Goal: Information Seeking & Learning: Learn about a topic

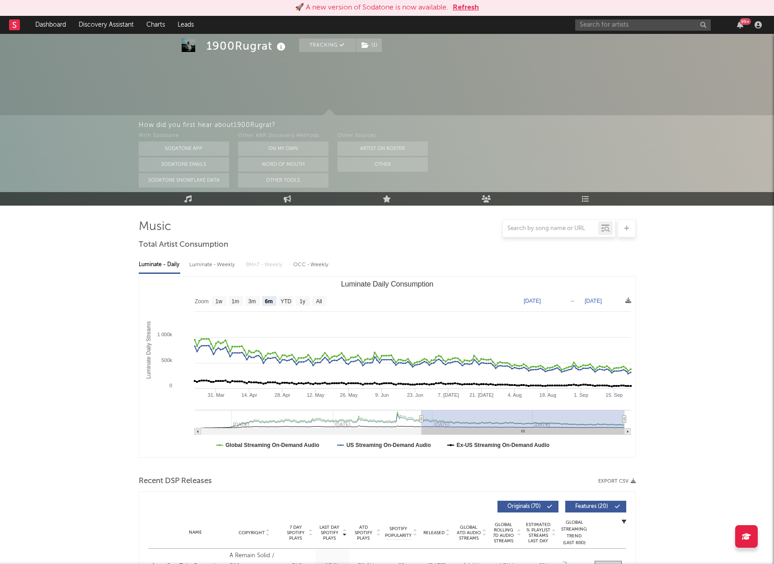
select select "6m"
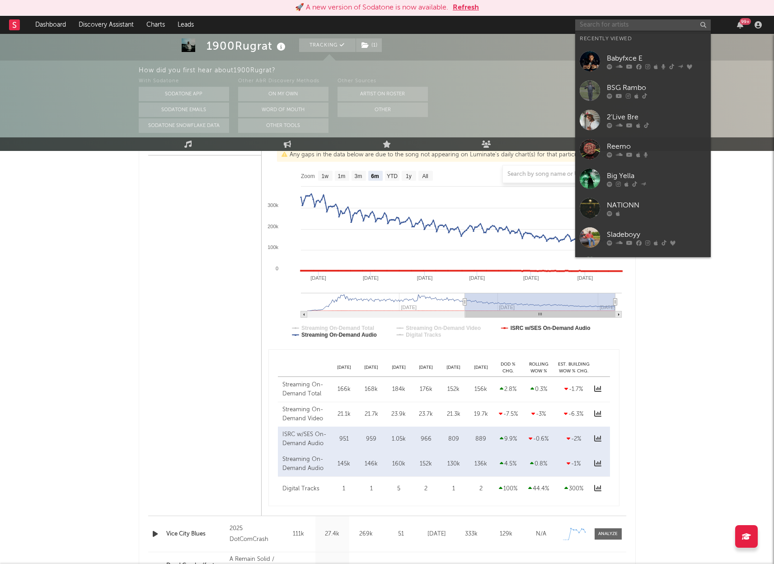
click at [626, 23] on input "text" at bounding box center [643, 24] width 136 height 11
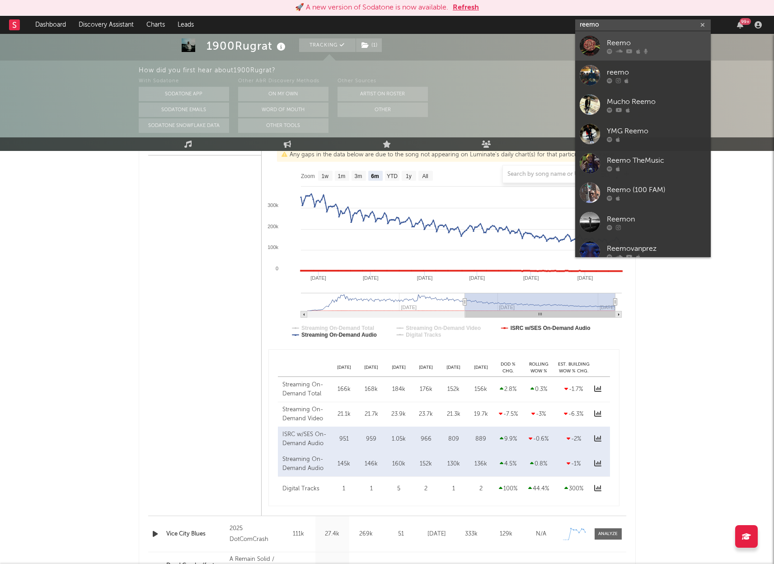
type input "reemo"
click at [619, 46] on div "Reemo" at bounding box center [656, 42] width 99 height 11
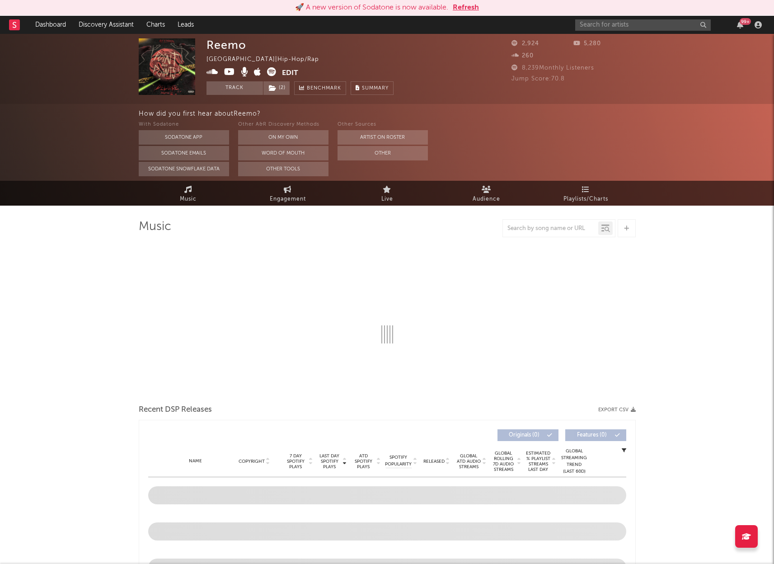
select select "6m"
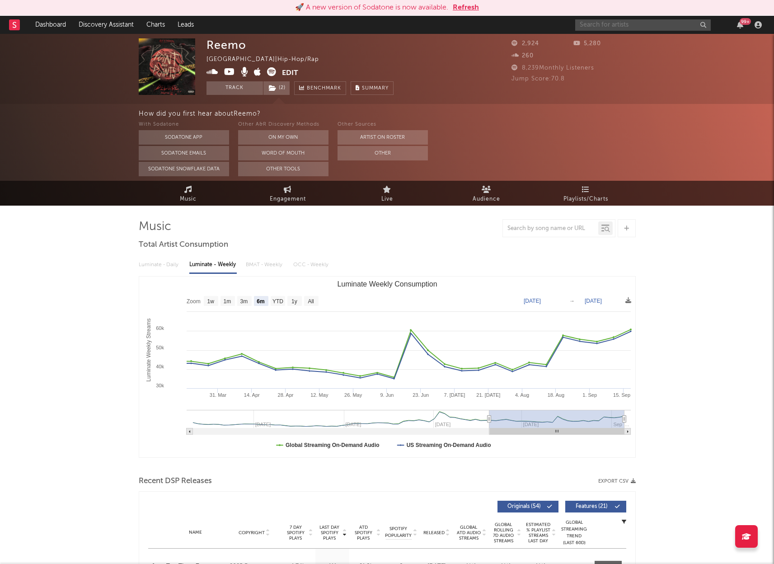
click at [617, 25] on input "text" at bounding box center [643, 24] width 136 height 11
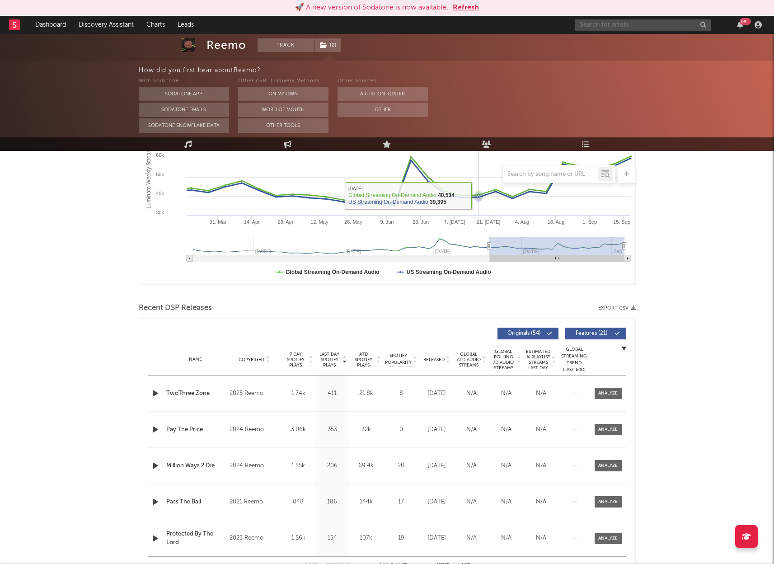
scroll to position [179, 0]
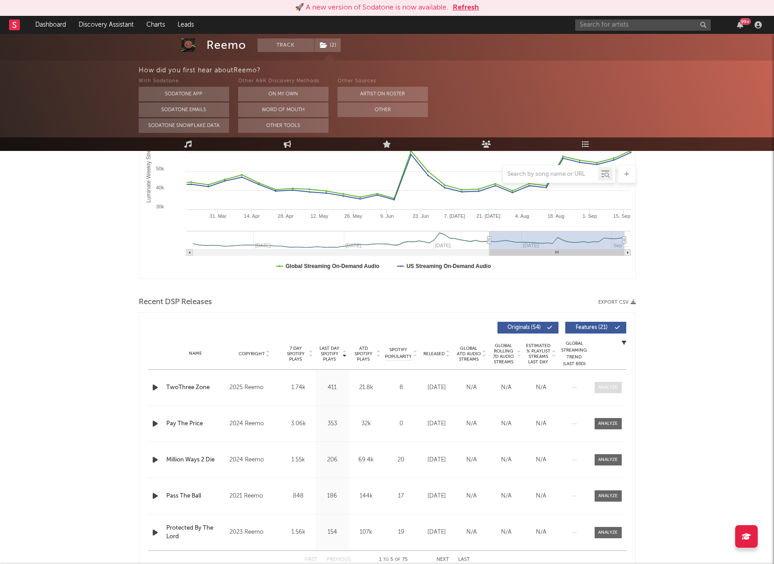
click at [604, 388] on div at bounding box center [607, 387] width 19 height 7
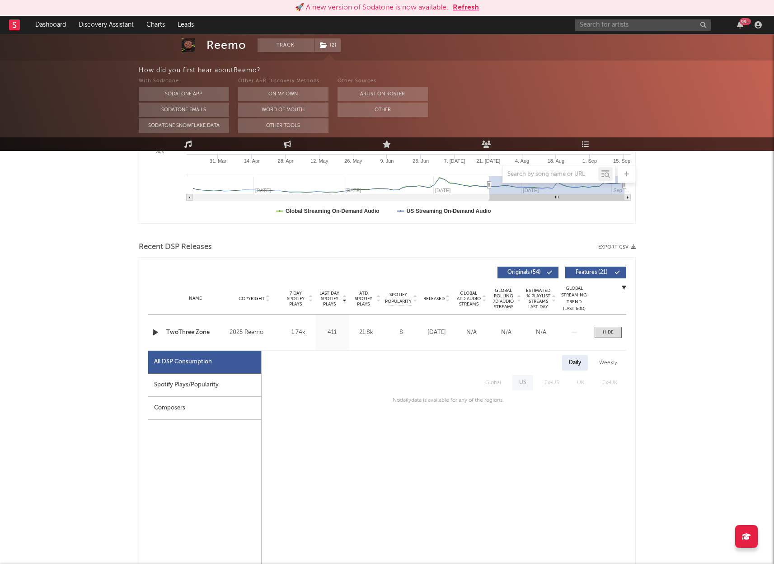
scroll to position [249, 0]
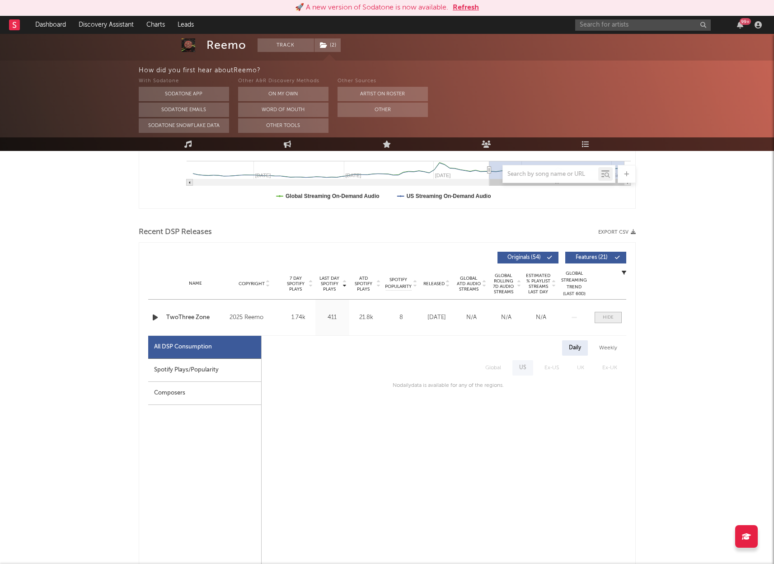
drag, startPoint x: 609, startPoint y: 318, endPoint x: 602, endPoint y: 318, distance: 6.8
click at [609, 318] on div at bounding box center [608, 317] width 11 height 7
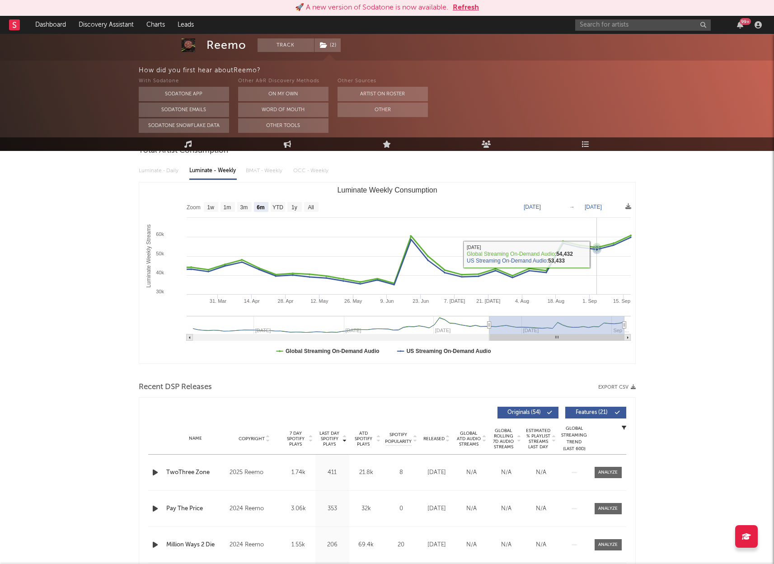
scroll to position [0, 0]
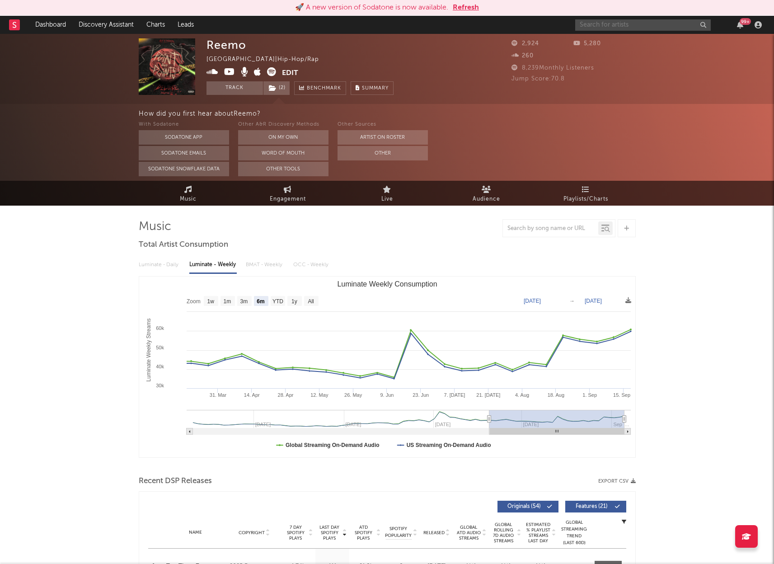
click at [623, 25] on input "text" at bounding box center [643, 24] width 136 height 11
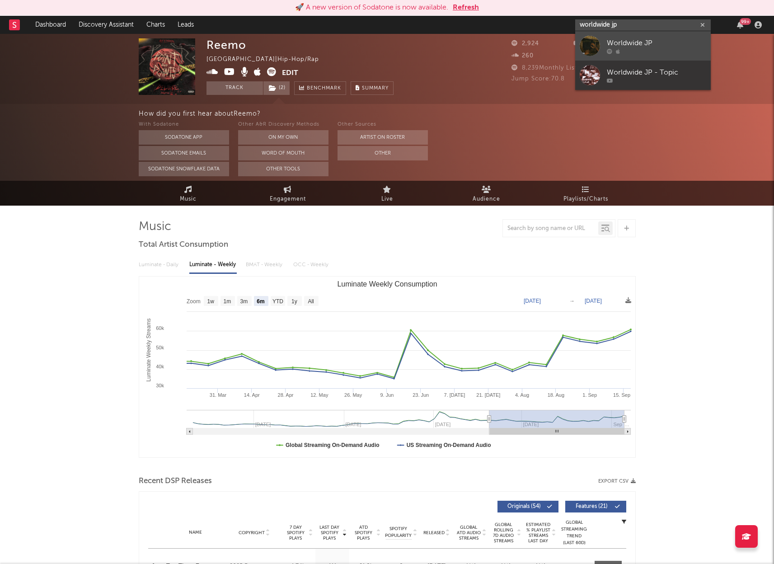
type input "worldwide jp"
click at [661, 38] on div "Worldwide JP" at bounding box center [656, 42] width 99 height 11
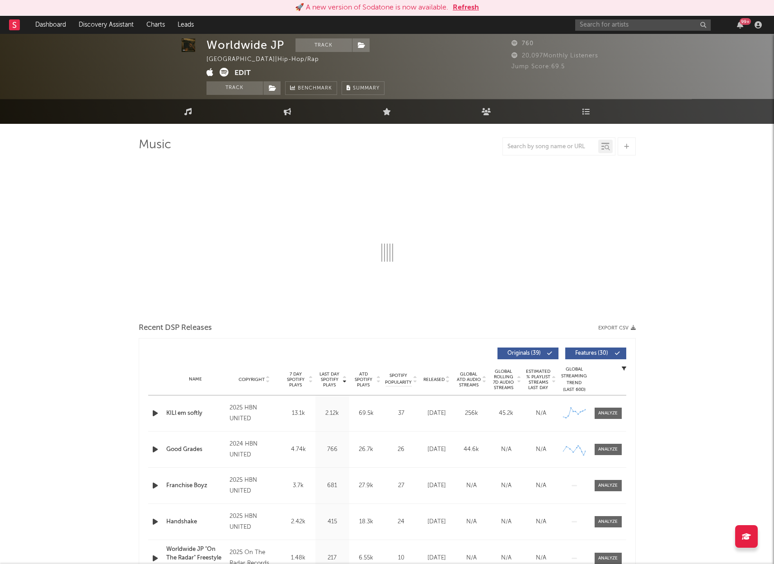
select select "1w"
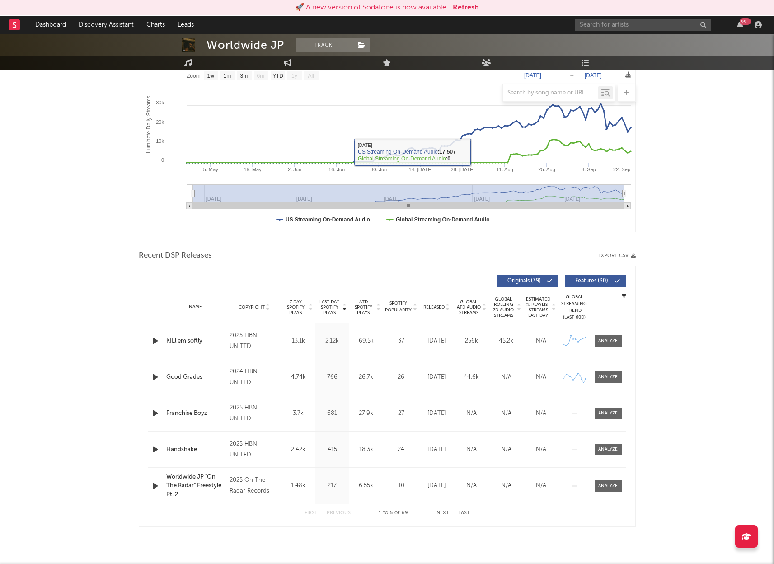
scroll to position [150, 0]
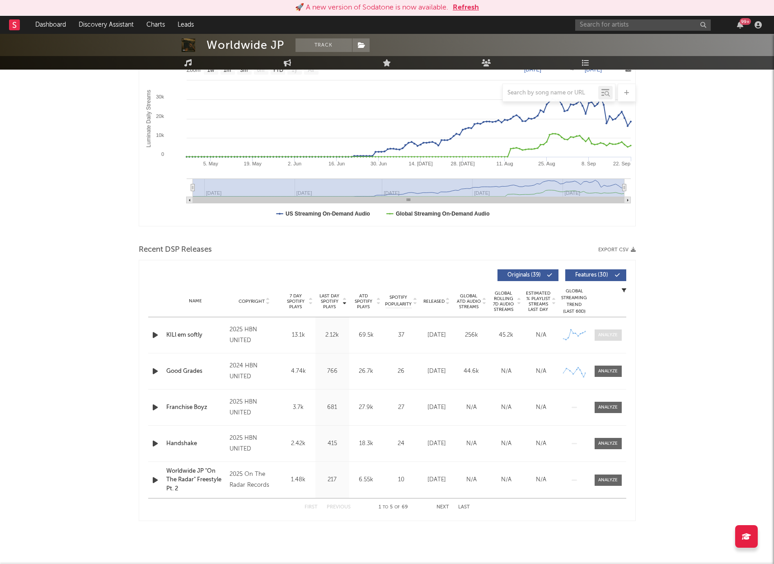
click at [608, 334] on div at bounding box center [607, 335] width 19 height 7
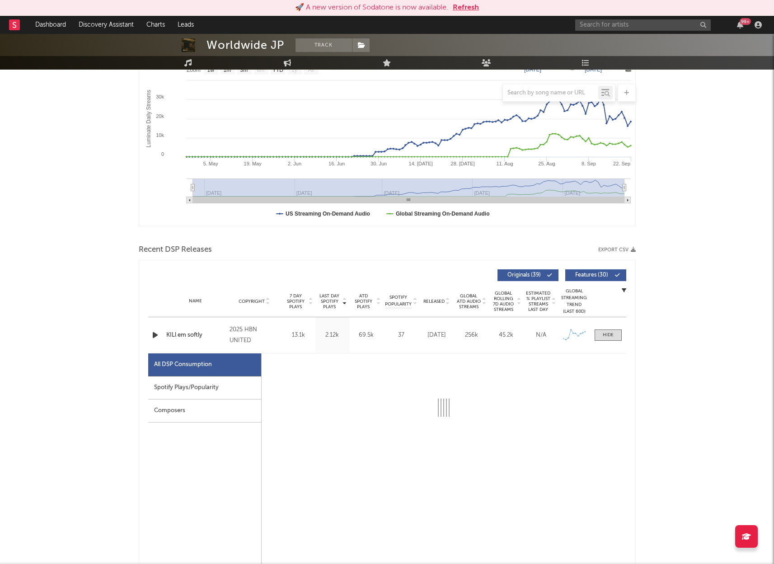
select select "1w"
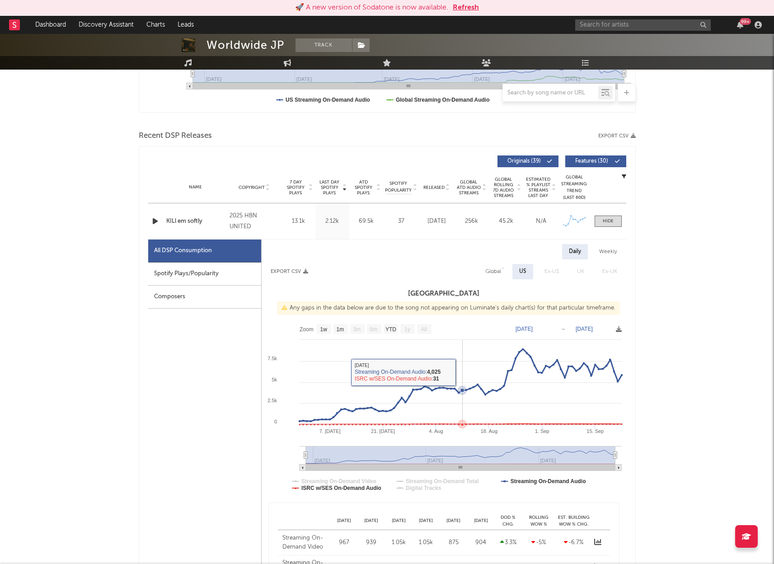
scroll to position [275, 0]
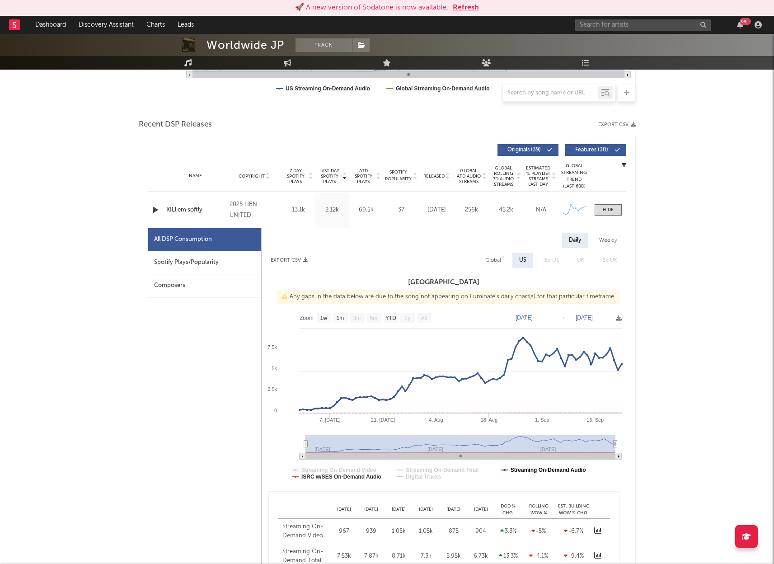
click at [527, 470] on text "Streaming On-Demand Audio" at bounding box center [547, 470] width 75 height 6
select select "1w"
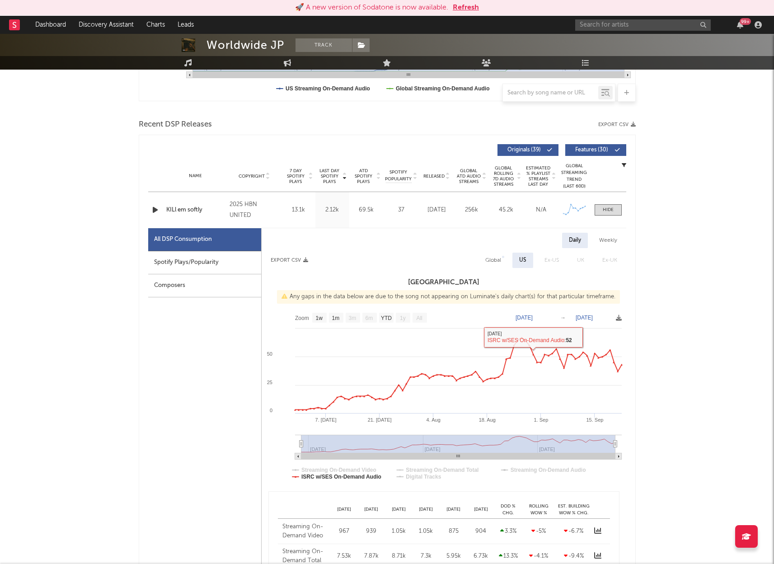
drag, startPoint x: 598, startPoint y: 206, endPoint x: 605, endPoint y: 210, distance: 7.5
click at [599, 207] on span at bounding box center [607, 209] width 27 height 11
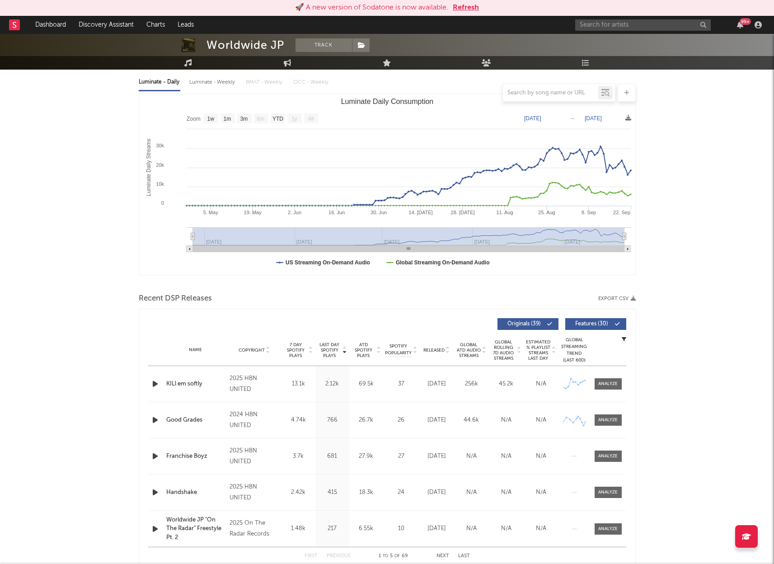
scroll to position [57, 0]
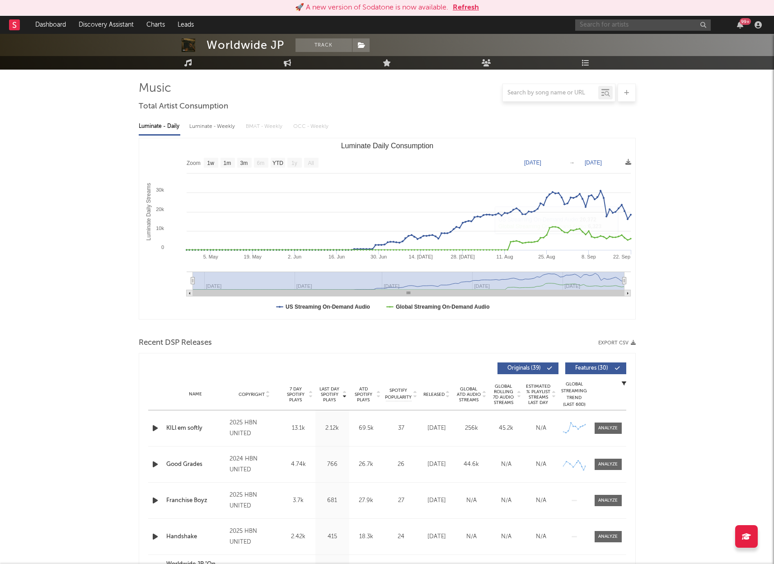
click at [618, 25] on input "text" at bounding box center [643, 24] width 136 height 11
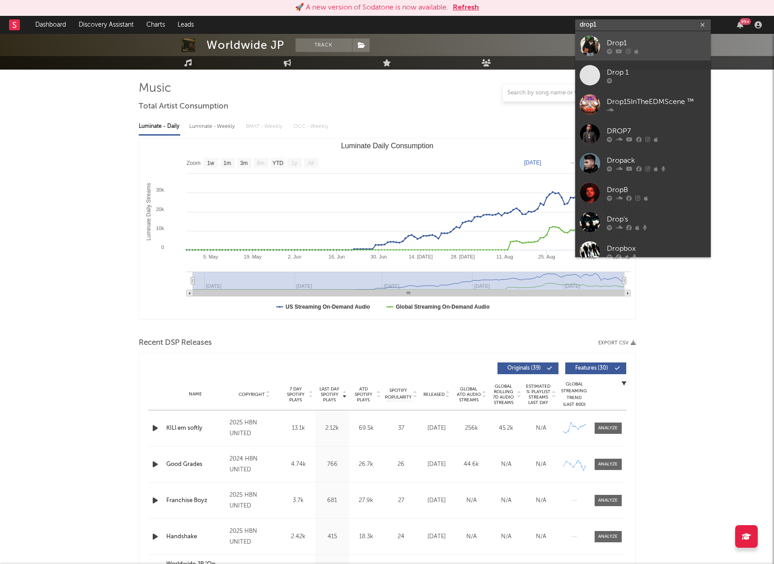
type input "drop1"
click at [645, 41] on div "Drop1" at bounding box center [656, 42] width 99 height 11
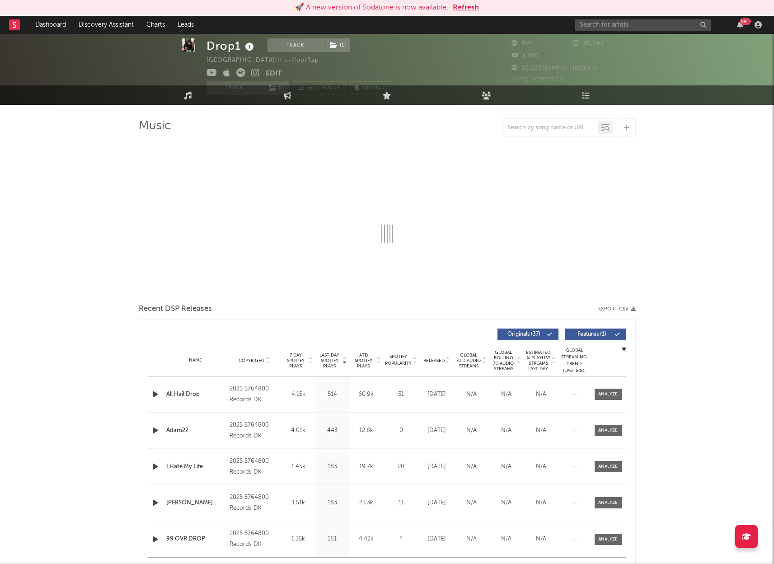
scroll to position [22, 0]
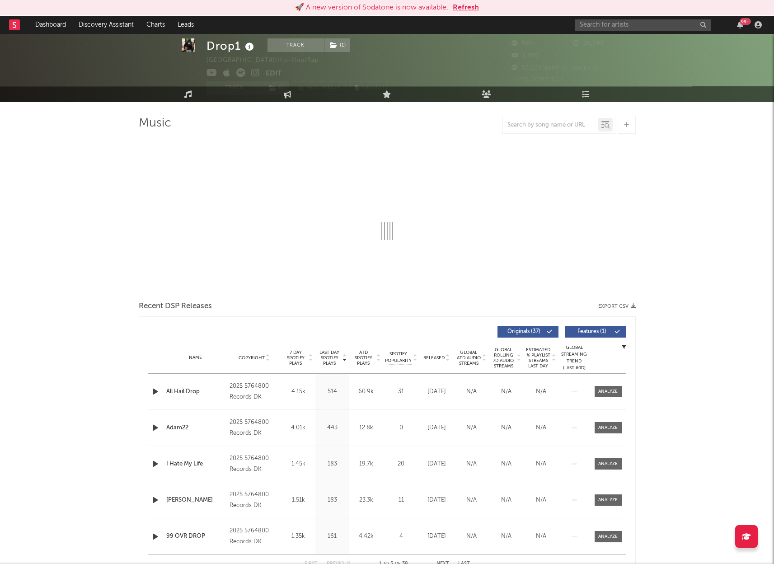
select select "1w"
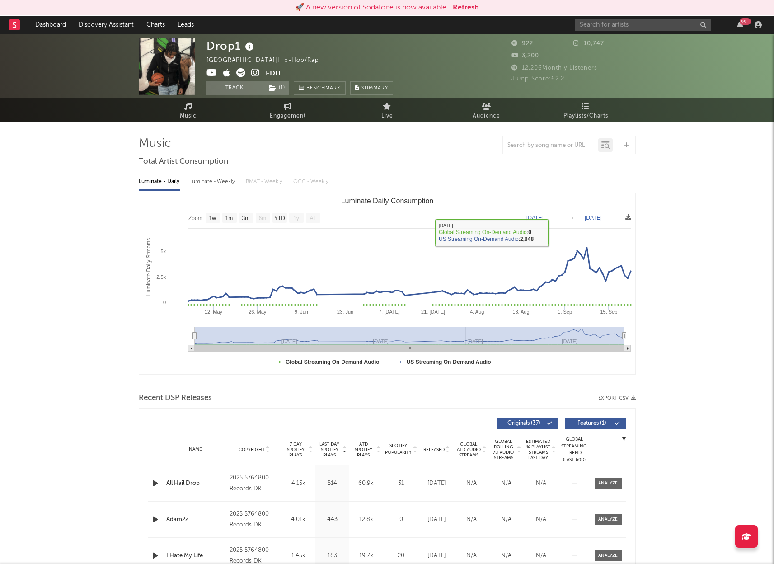
scroll to position [0, 0]
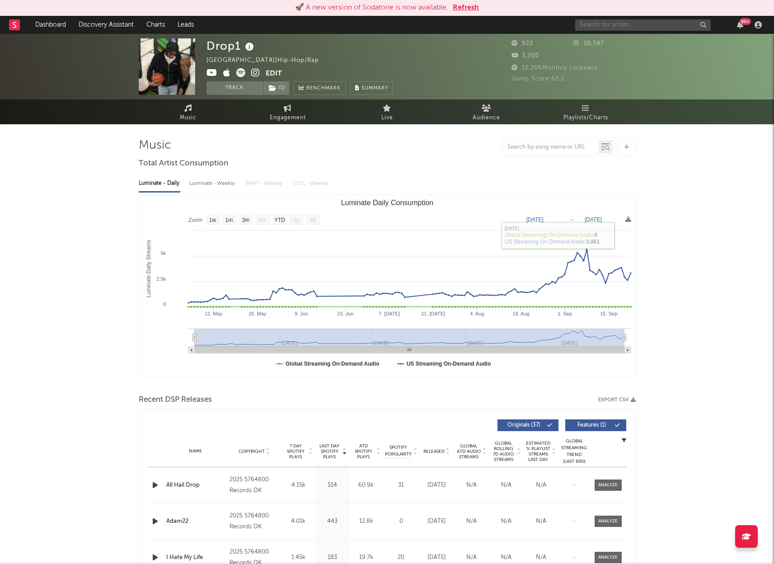
click at [624, 27] on input "text" at bounding box center [643, 24] width 136 height 11
click at [656, 25] on input "text" at bounding box center [643, 24] width 136 height 11
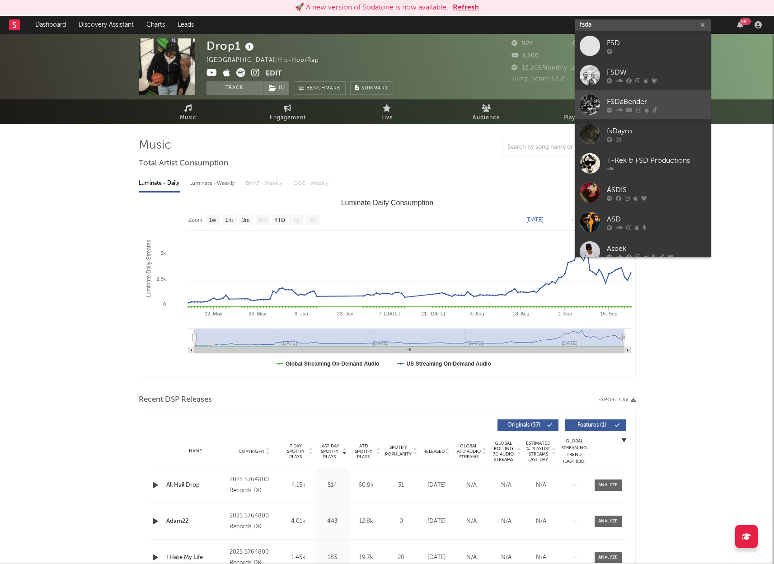
type input "fsda"
click at [657, 98] on div "FSDaBender" at bounding box center [656, 101] width 99 height 11
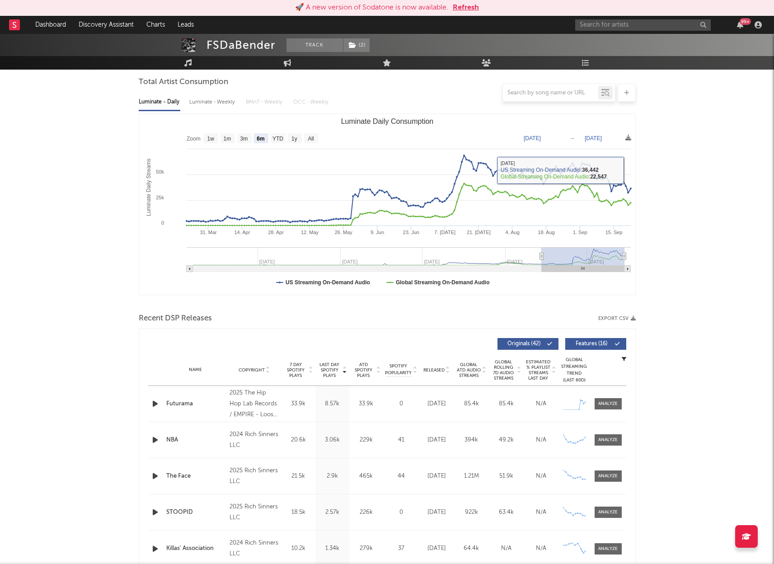
scroll to position [83, 0]
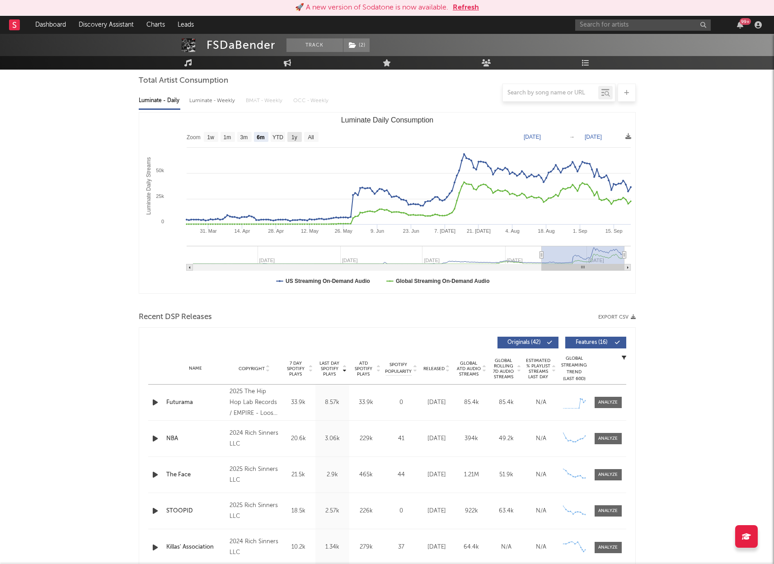
click at [297, 138] on g "1y" at bounding box center [294, 137] width 14 height 10
select select "1y"
type input "[DATE]"
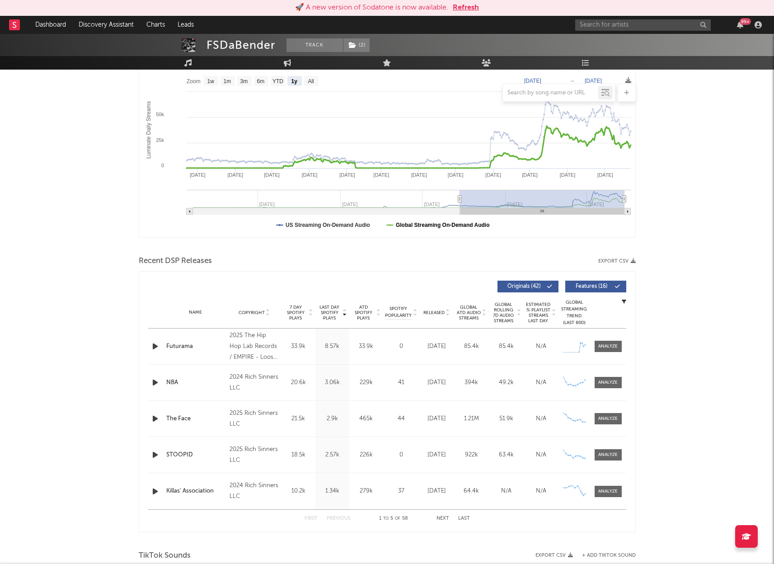
scroll to position [143, 0]
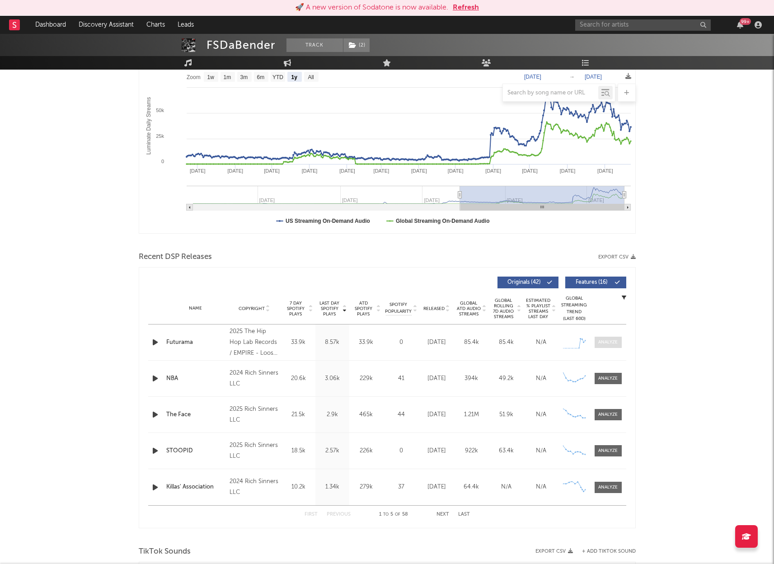
click at [613, 342] on div at bounding box center [607, 342] width 19 height 7
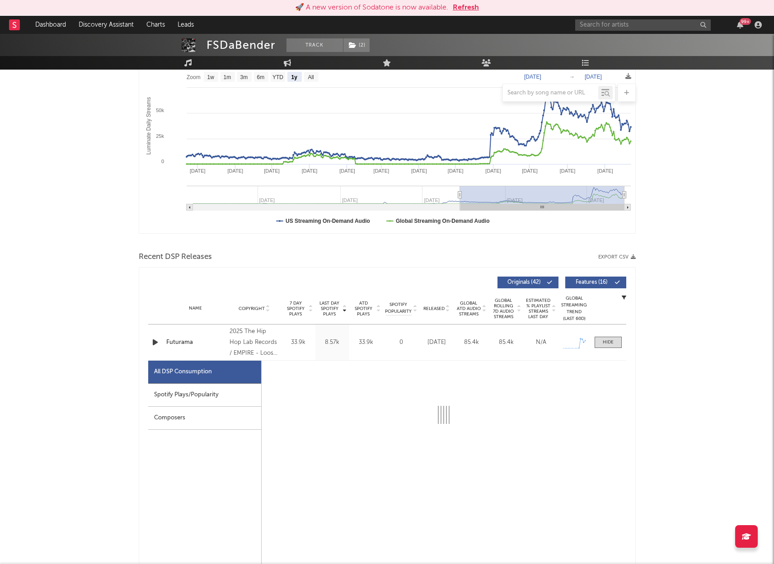
select select "1w"
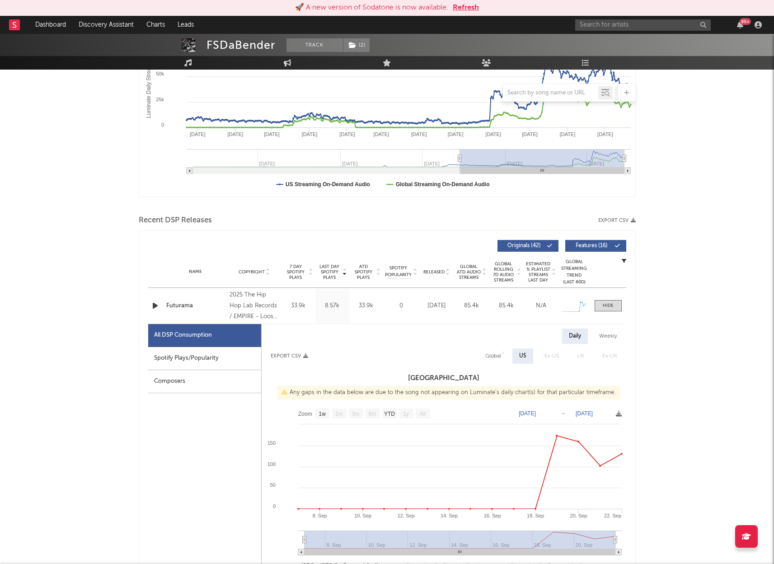
scroll to position [185, 0]
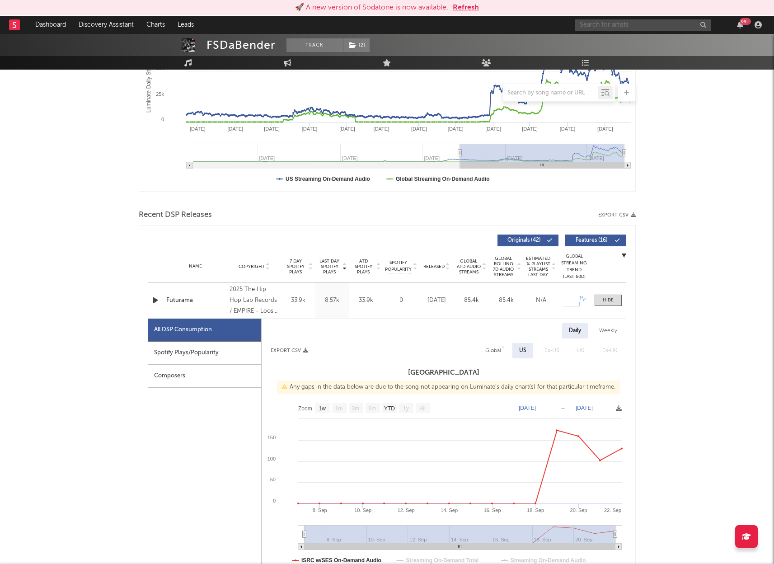
click at [607, 24] on input "text" at bounding box center [643, 24] width 136 height 11
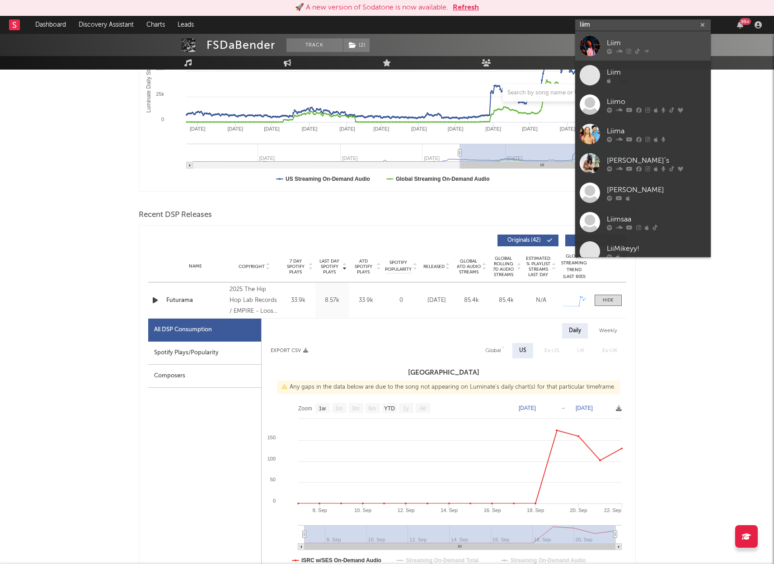
scroll to position [184, 0]
type input "liim"
click at [646, 41] on div "Liim" at bounding box center [656, 42] width 99 height 11
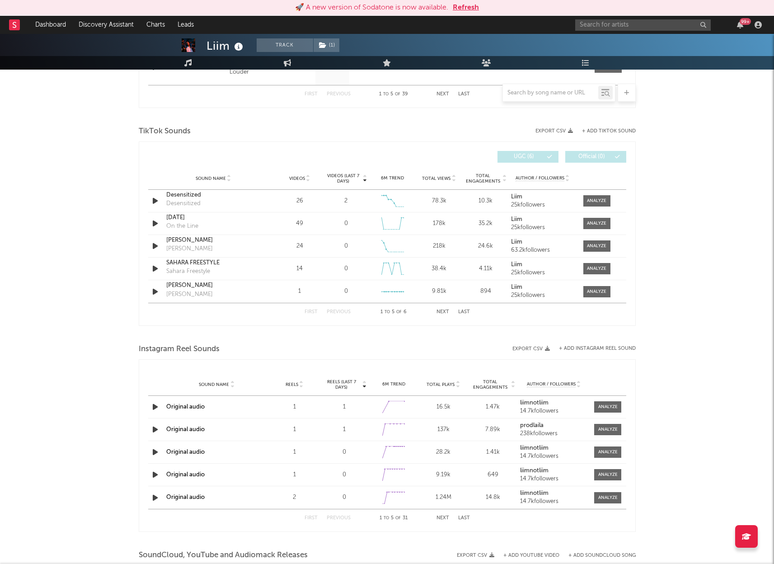
select select "6m"
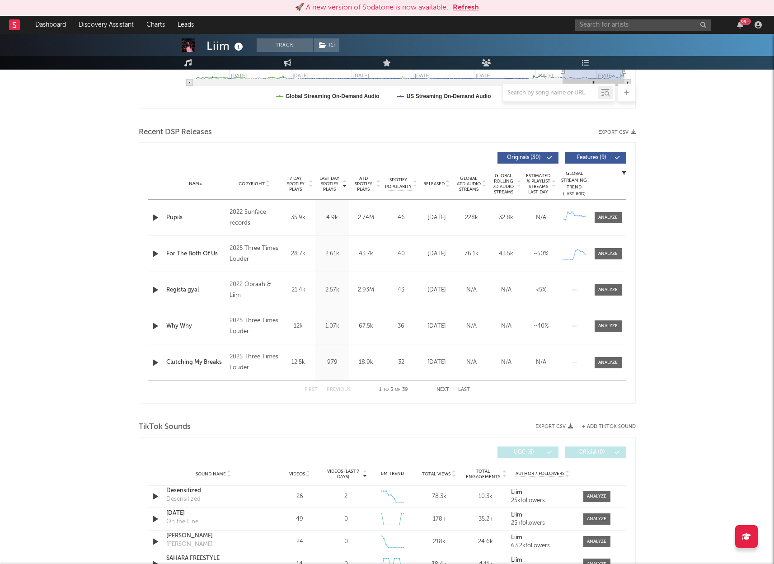
scroll to position [267, 0]
click at [608, 253] on div at bounding box center [607, 254] width 19 height 7
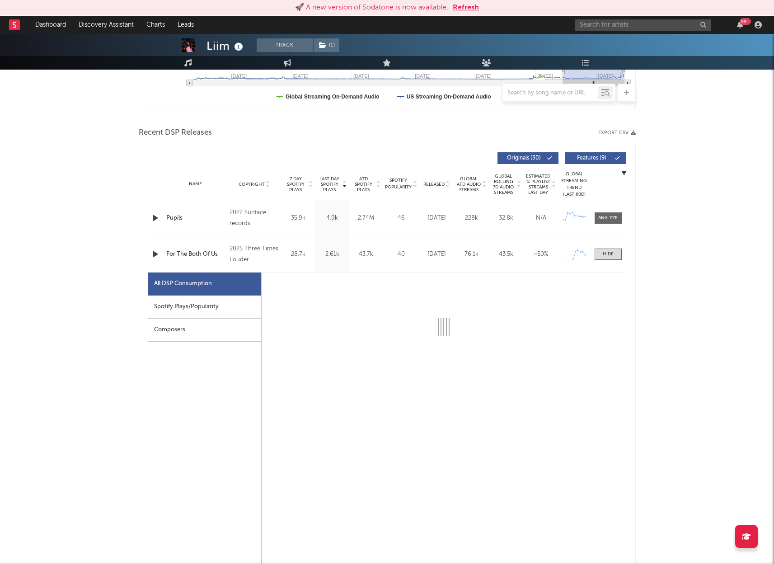
select select "1w"
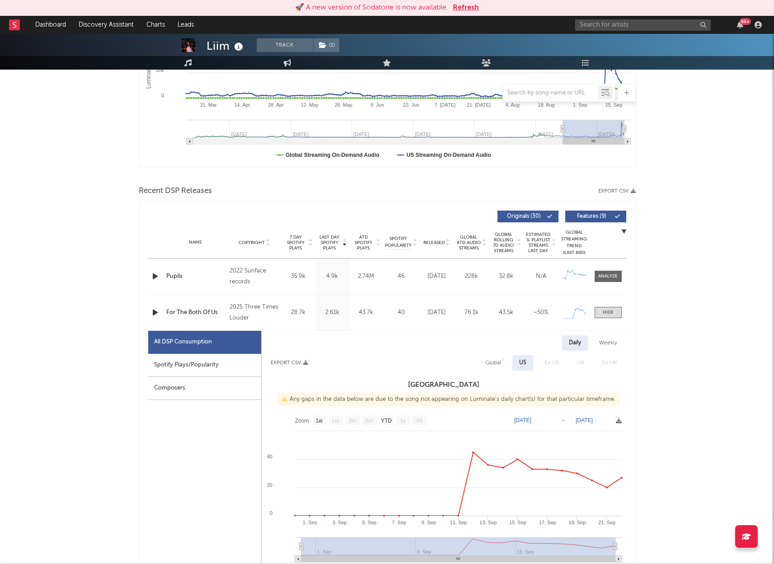
scroll to position [205, 0]
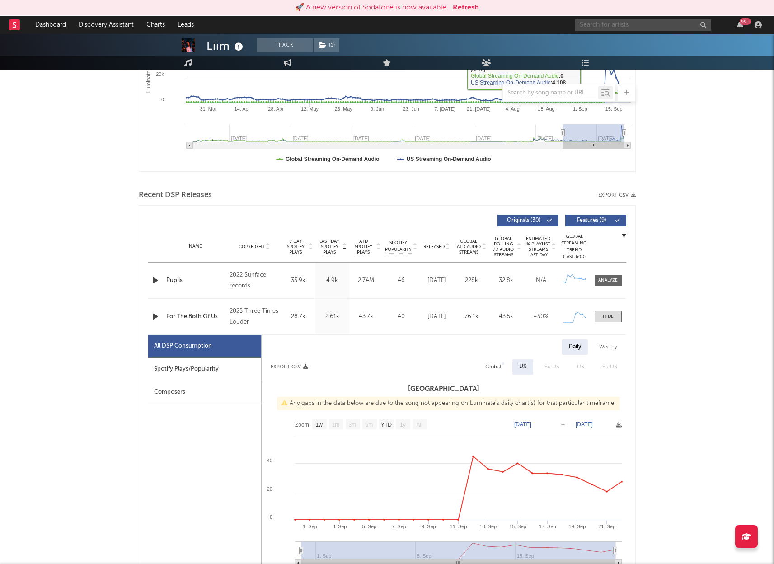
click at [621, 19] on input "text" at bounding box center [643, 24] width 136 height 11
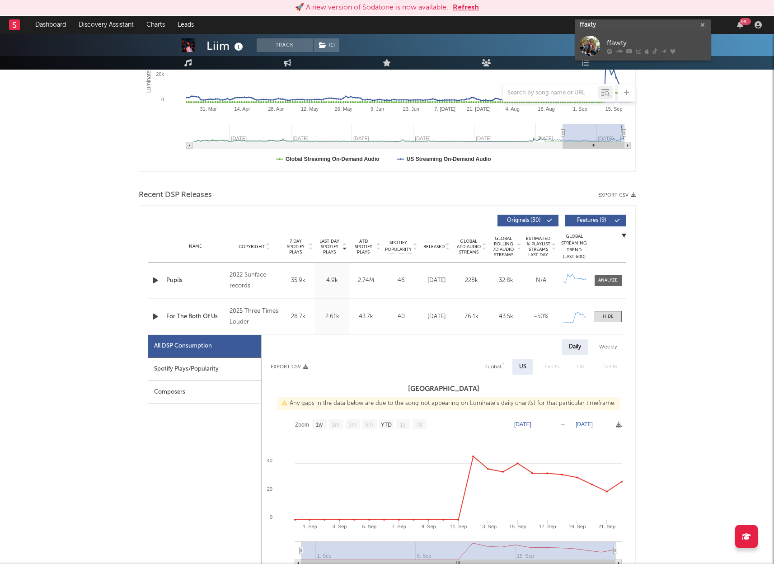
type input "ffaxty"
click at [623, 42] on div "ffawty" at bounding box center [656, 42] width 99 height 11
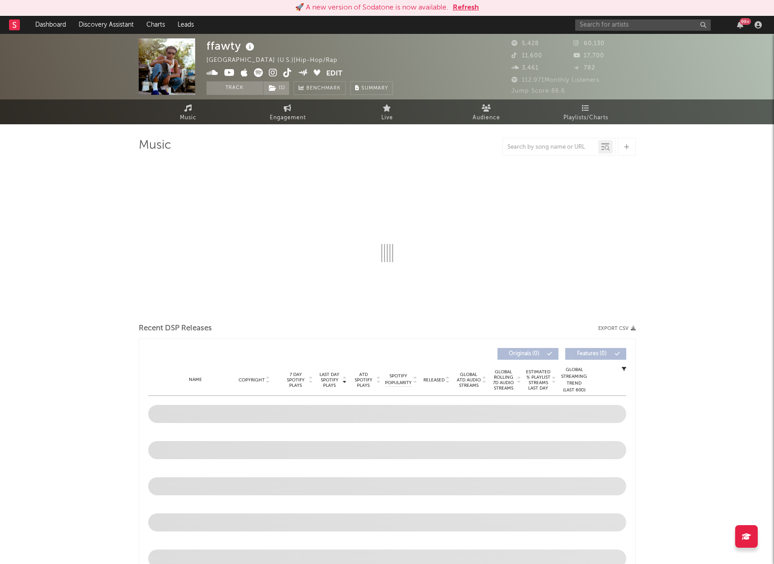
select select "6m"
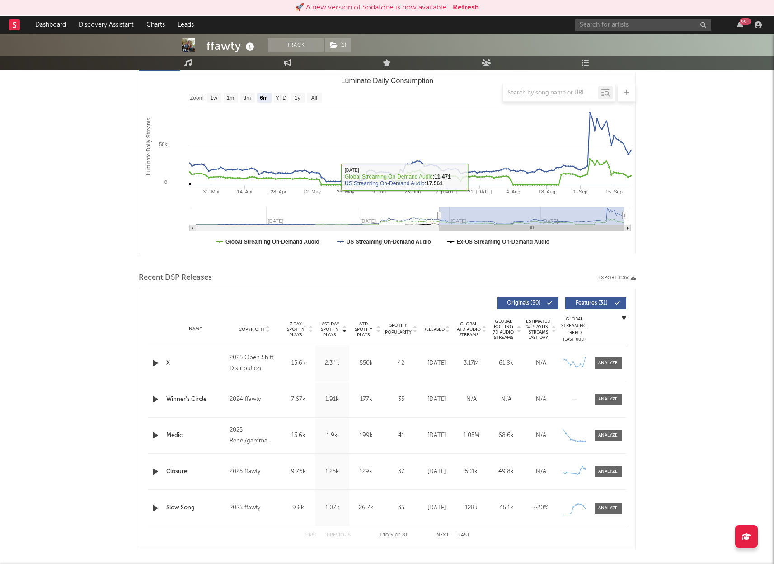
scroll to position [122, 0]
click at [610, 363] on div at bounding box center [607, 362] width 19 height 7
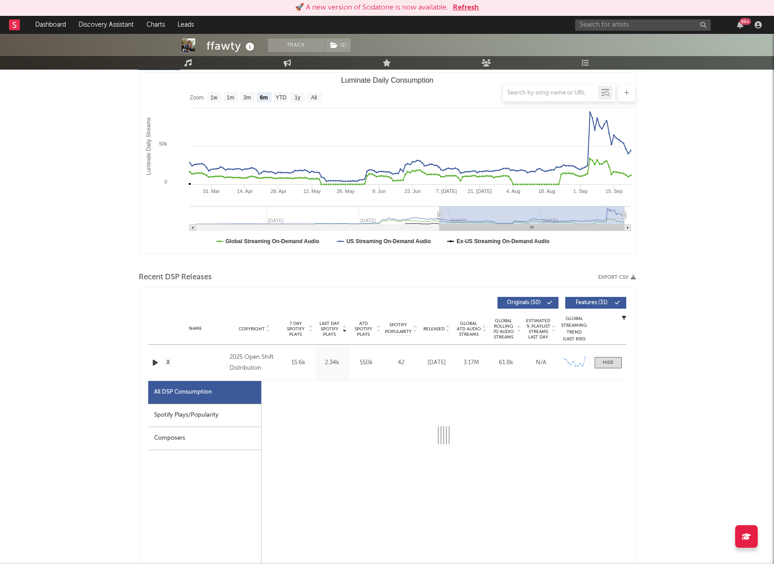
select select "6m"
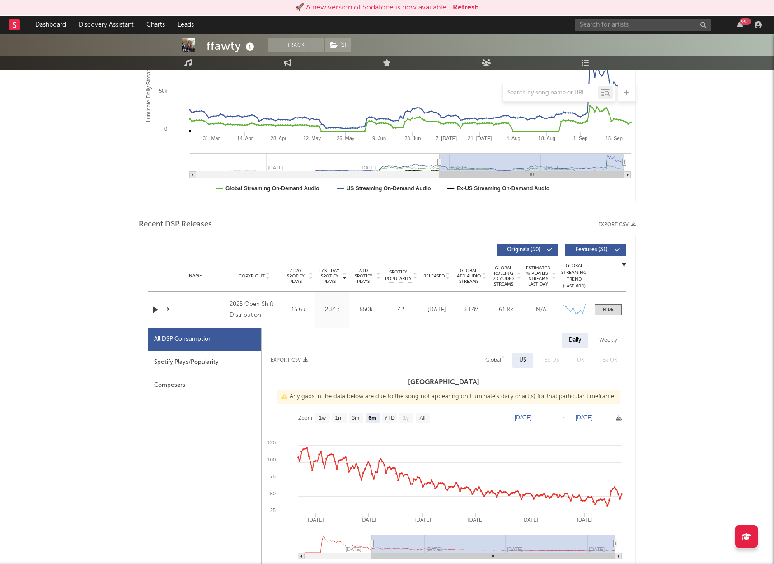
scroll to position [187, 0]
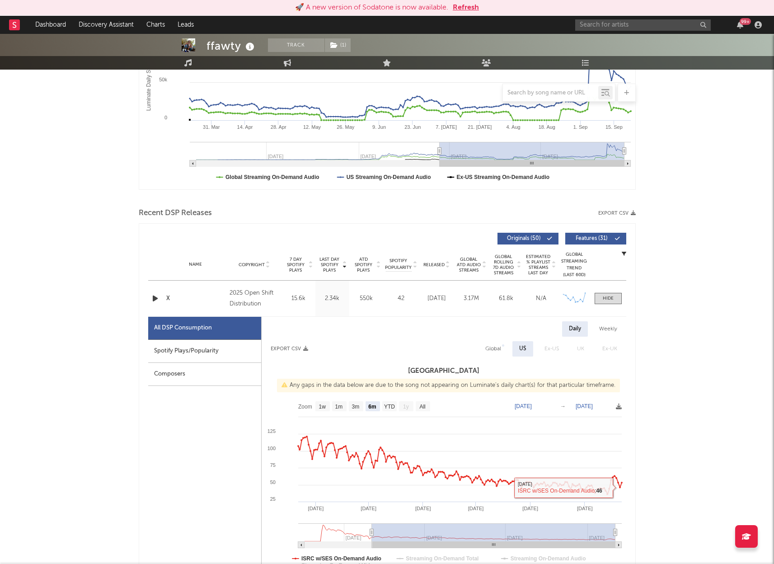
click at [609, 292] on div "Name X Copyright 2025 Open Shift Distribution Label Open Shift Distribution Alb…" at bounding box center [387, 299] width 478 height 36
drag, startPoint x: 605, startPoint y: 299, endPoint x: 599, endPoint y: 300, distance: 6.8
click at [606, 300] on div at bounding box center [608, 298] width 11 height 7
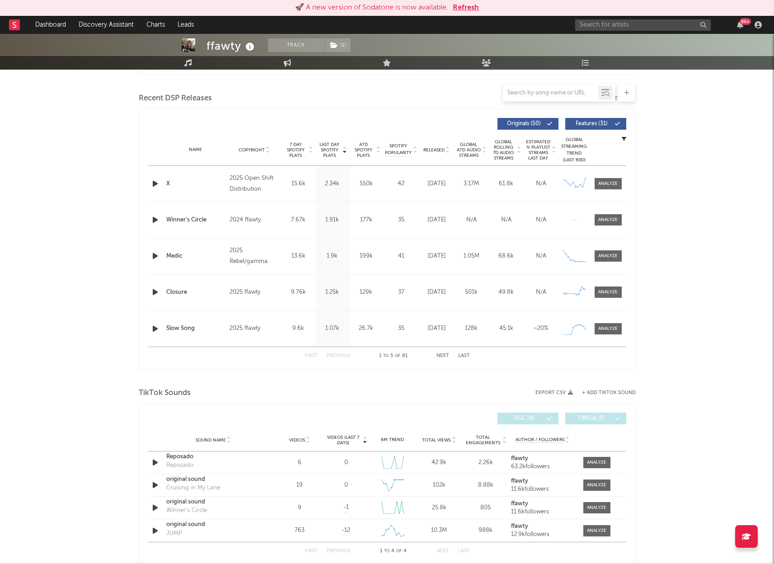
scroll to position [296, 0]
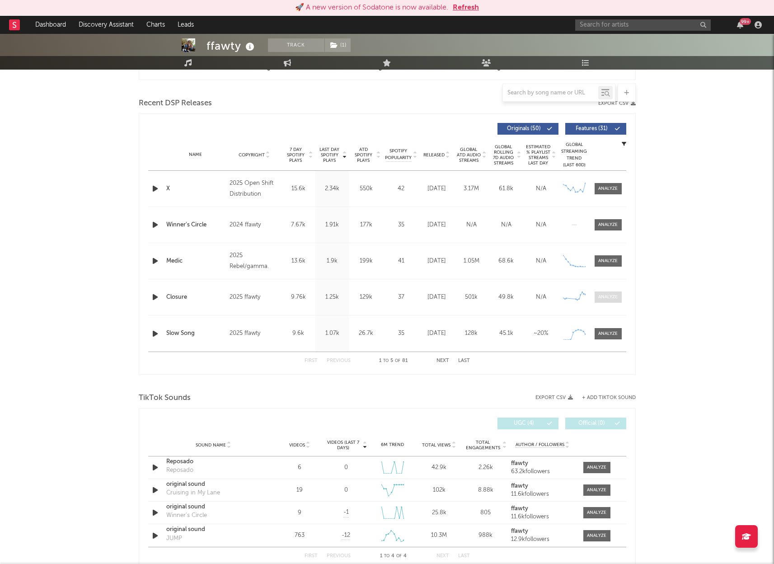
click at [610, 295] on div at bounding box center [607, 297] width 19 height 7
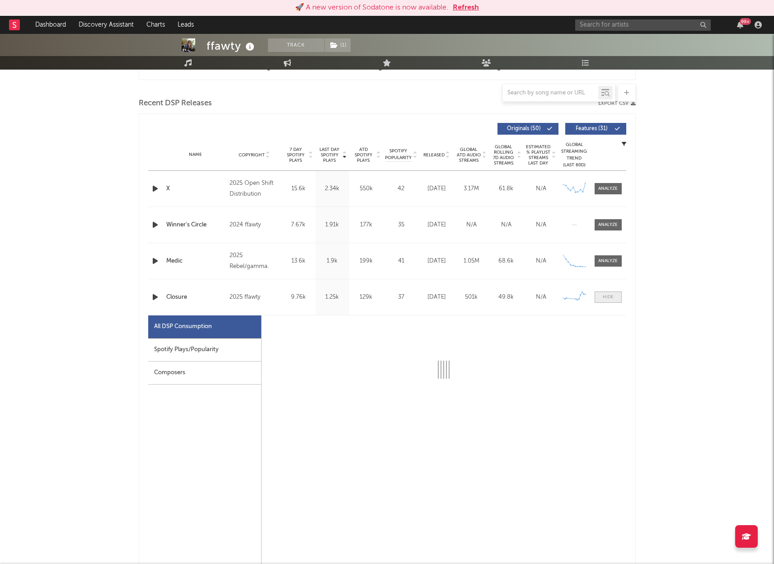
select select "1w"
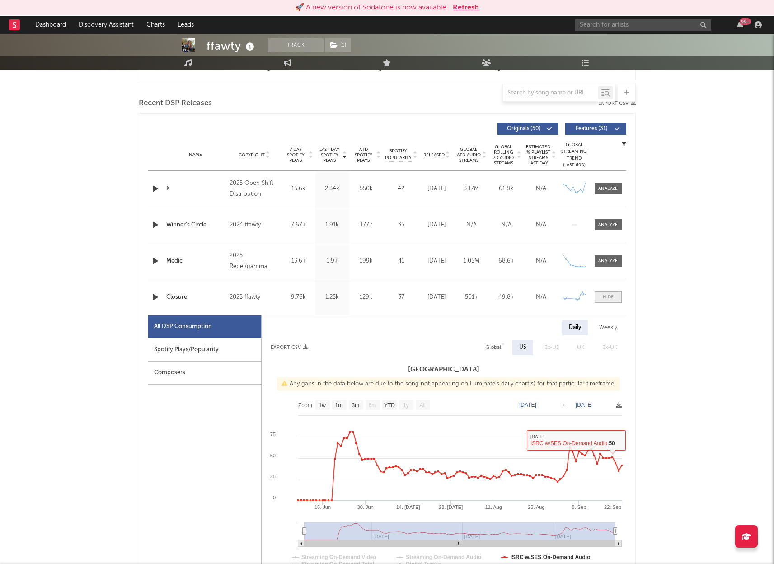
click at [609, 296] on div at bounding box center [608, 297] width 11 height 7
